Goal: Task Accomplishment & Management: Manage account settings

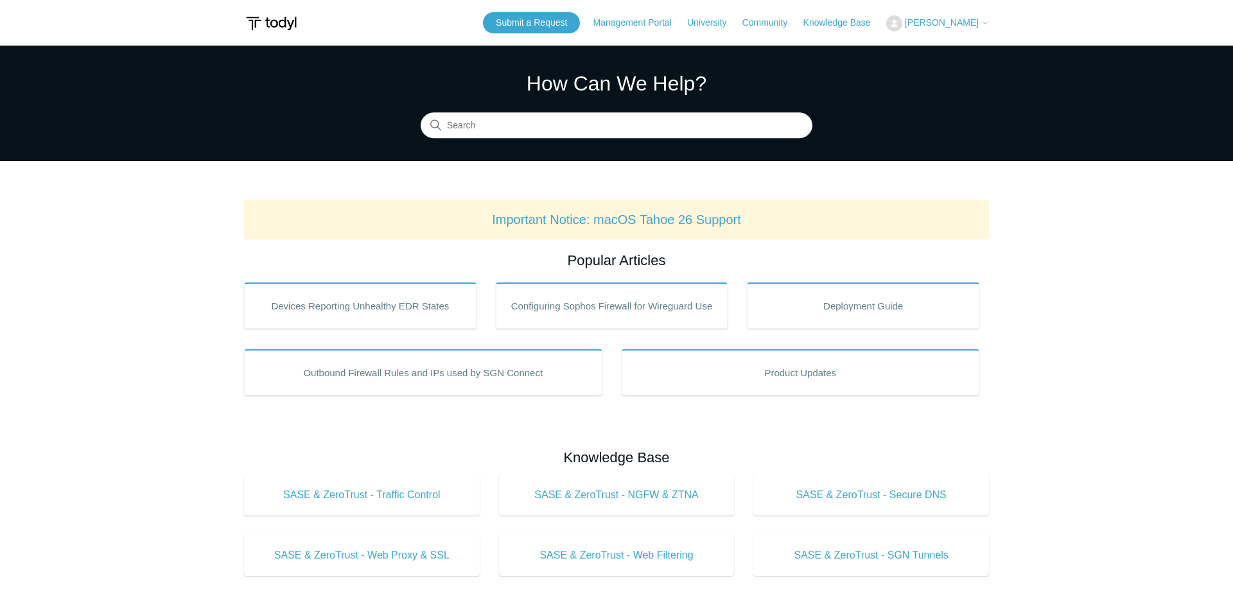
click at [929, 20] on button "[PERSON_NAME]" at bounding box center [937, 23] width 103 height 16
click at [957, 56] on link "My Support Requests" at bounding box center [949, 50] width 125 height 22
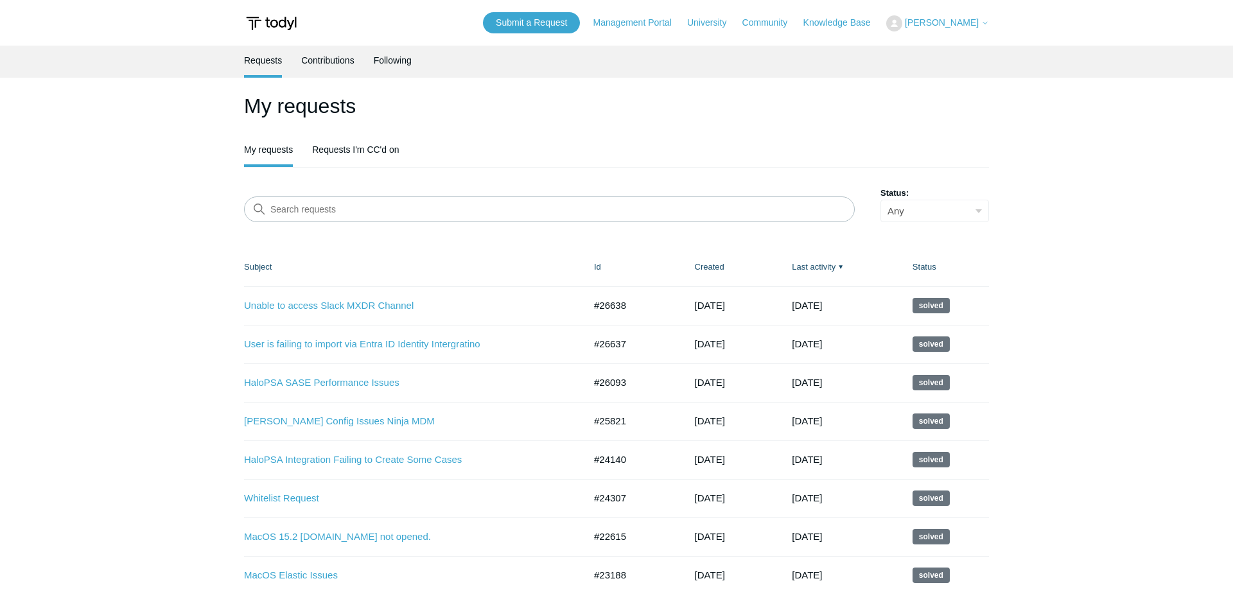
click at [953, 22] on span "[PERSON_NAME]" at bounding box center [942, 22] width 74 height 10
click at [943, 73] on link "Sign out" at bounding box center [949, 73] width 125 height 22
